Goal: Navigation & Orientation: Find specific page/section

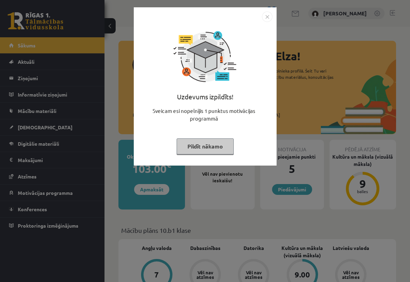
click at [266, 17] on img "Close" at bounding box center [267, 16] width 10 height 10
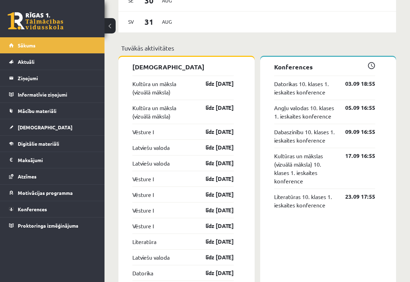
scroll to position [535, 0]
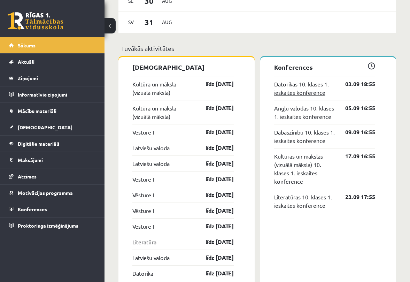
click at [288, 85] on link "Datorikas 10. klases 1. ieskaites konference" at bounding box center [304, 88] width 61 height 17
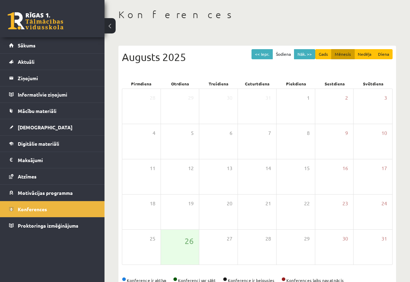
scroll to position [51, 0]
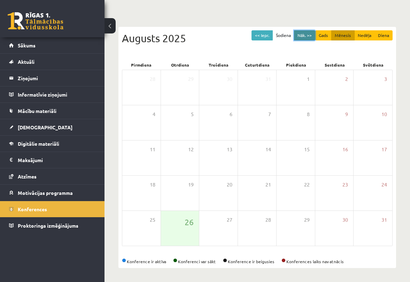
click at [301, 36] on button "Nāk. >>" at bounding box center [304, 35] width 21 height 10
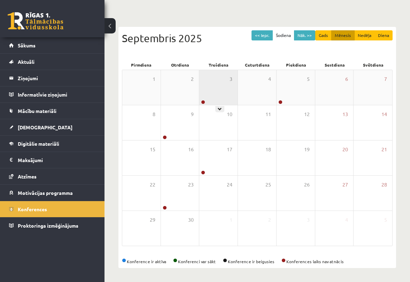
click at [215, 90] on div "3" at bounding box center [218, 87] width 38 height 35
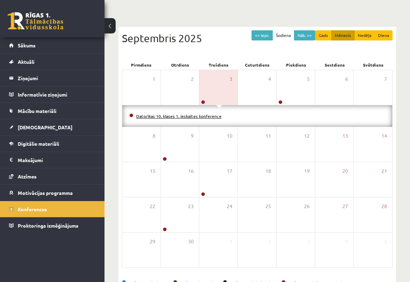
click at [189, 115] on link "Datorikas 10. klases 1. ieskaites konference" at bounding box center [178, 116] width 85 height 6
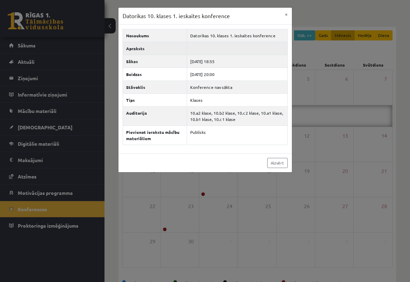
click at [199, 44] on td at bounding box center [237, 48] width 100 height 13
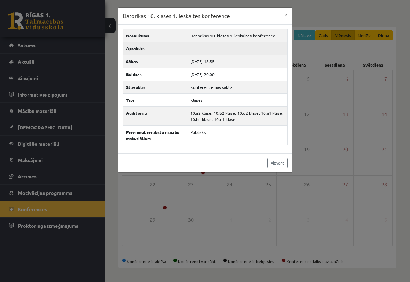
click at [199, 44] on td at bounding box center [237, 48] width 100 height 13
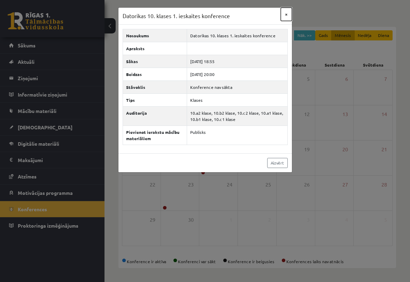
click at [286, 14] on button "×" at bounding box center [286, 14] width 11 height 13
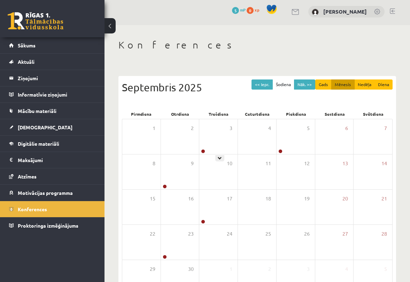
scroll to position [0, 0]
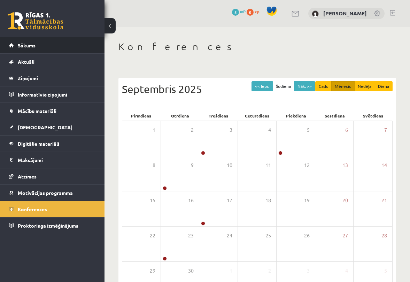
click at [63, 47] on link "Sākums" at bounding box center [52, 45] width 87 height 16
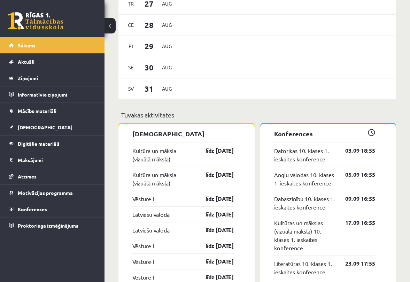
scroll to position [470, 0]
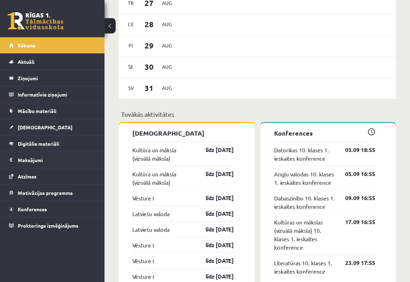
click at [168, 159] on link "Kultūra un māksla (vizuālā māksla)" at bounding box center [162, 154] width 61 height 17
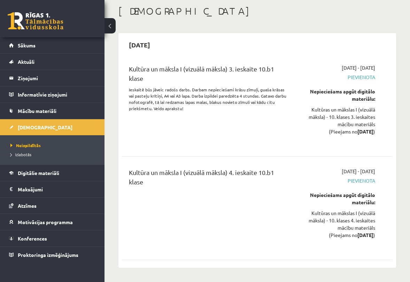
scroll to position [37, 0]
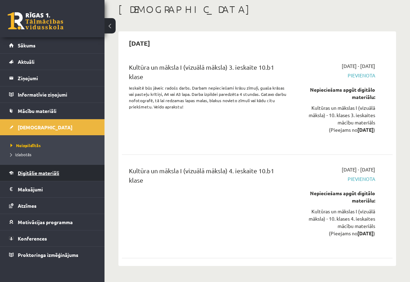
click at [32, 175] on span "Digitālie materiāli" at bounding box center [38, 173] width 41 height 6
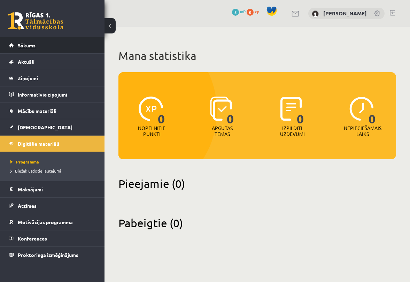
click at [24, 45] on span "Sākums" at bounding box center [27, 45] width 18 height 6
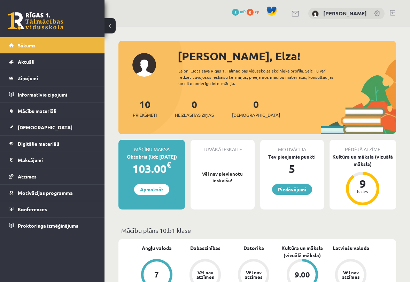
click at [392, 14] on link at bounding box center [392, 13] width 5 height 6
